Goal: Information Seeking & Learning: Learn about a topic

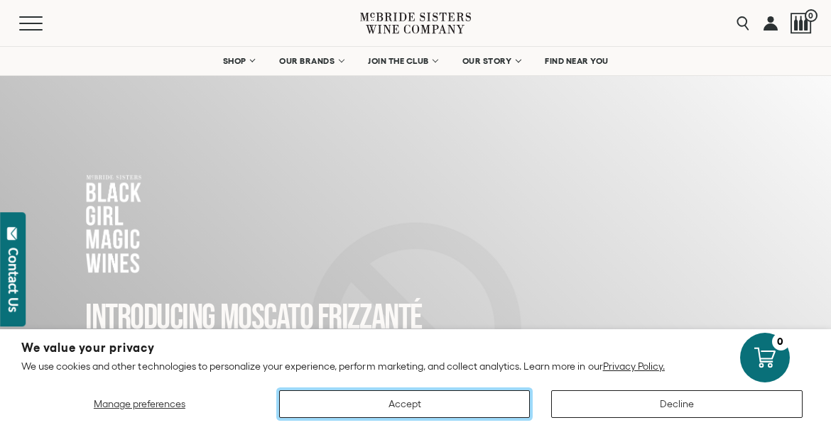
click at [487, 404] on button "Accept" at bounding box center [404, 404] width 251 height 28
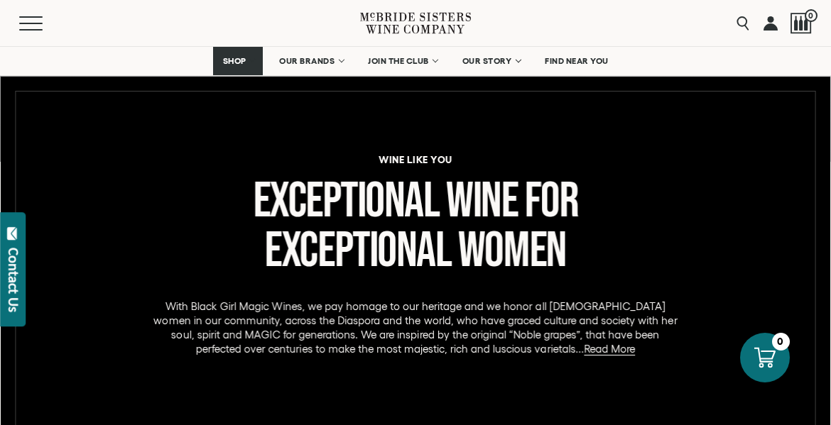
scroll to position [586, 0]
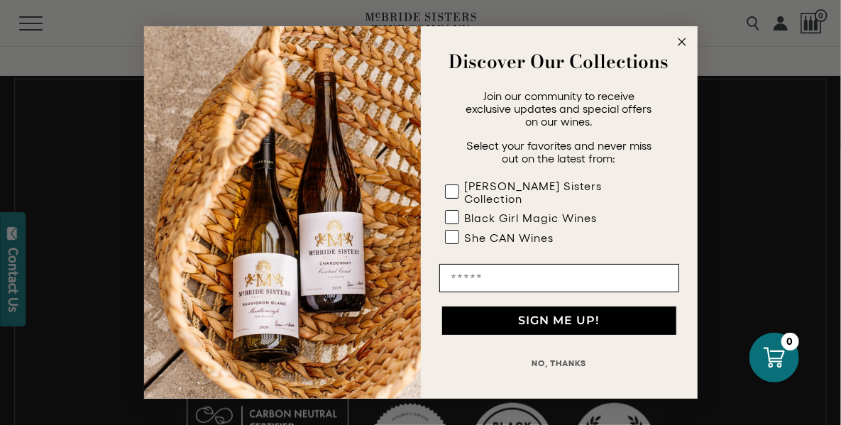
click at [681, 45] on icon "Close dialog" at bounding box center [682, 41] width 7 height 7
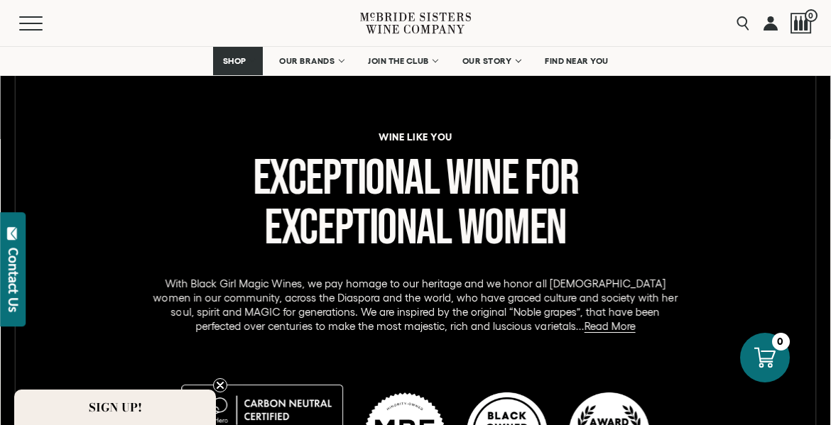
scroll to position [568, 0]
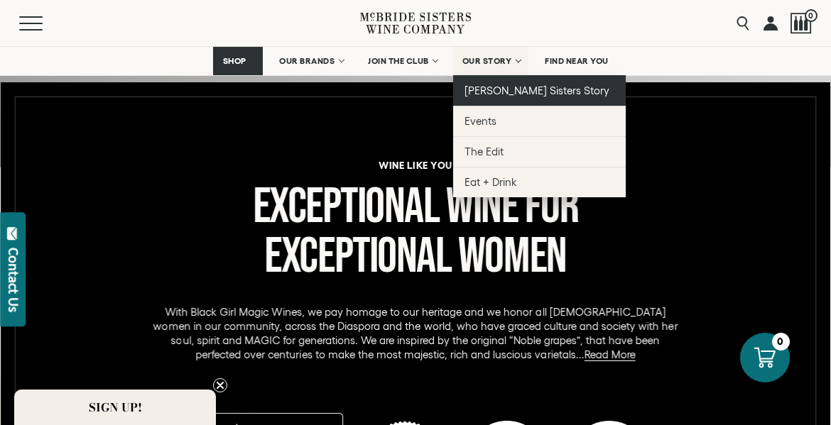
click at [500, 83] on link "[PERSON_NAME] Sisters Story" at bounding box center [539, 90] width 172 height 31
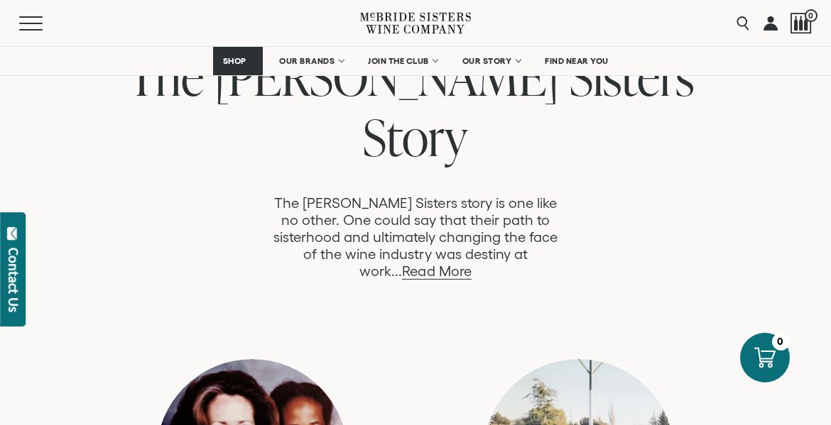
scroll to position [710, 0]
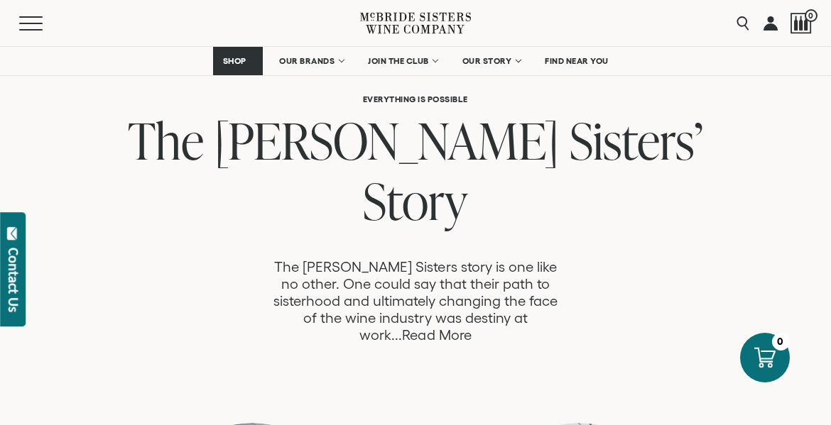
click at [471, 327] on link "Read More" at bounding box center [436, 335] width 69 height 16
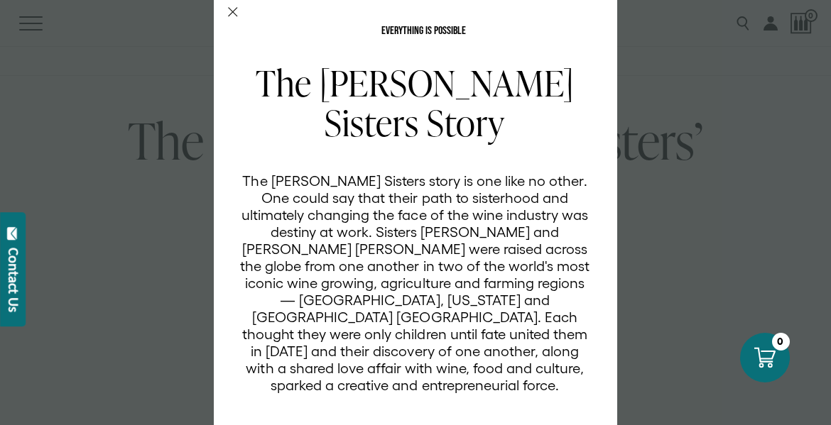
scroll to position [98, 0]
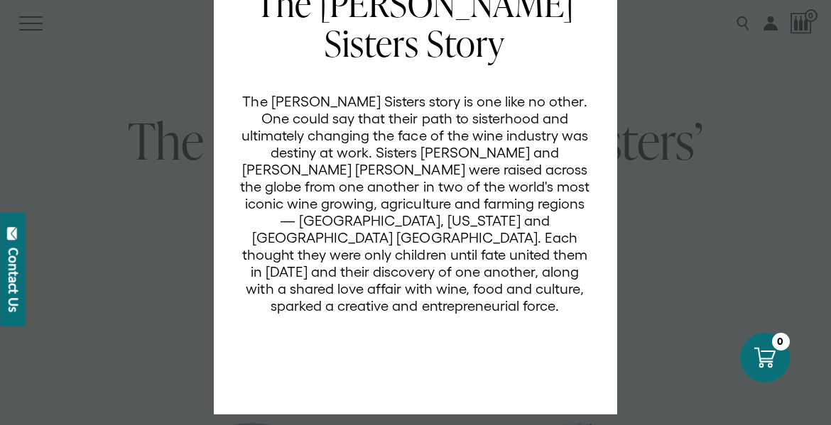
click at [163, 279] on div "EVERYTHING IS POSSIBLE The McBride Sisters Story The McBride Sisters story is o…" at bounding box center [415, 212] width 831 height 425
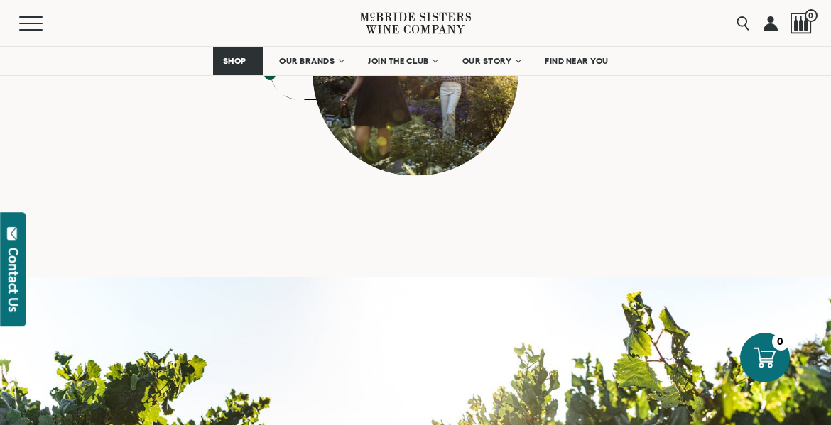
scroll to position [6353, 0]
